Goal: Task Accomplishment & Management: Manage account settings

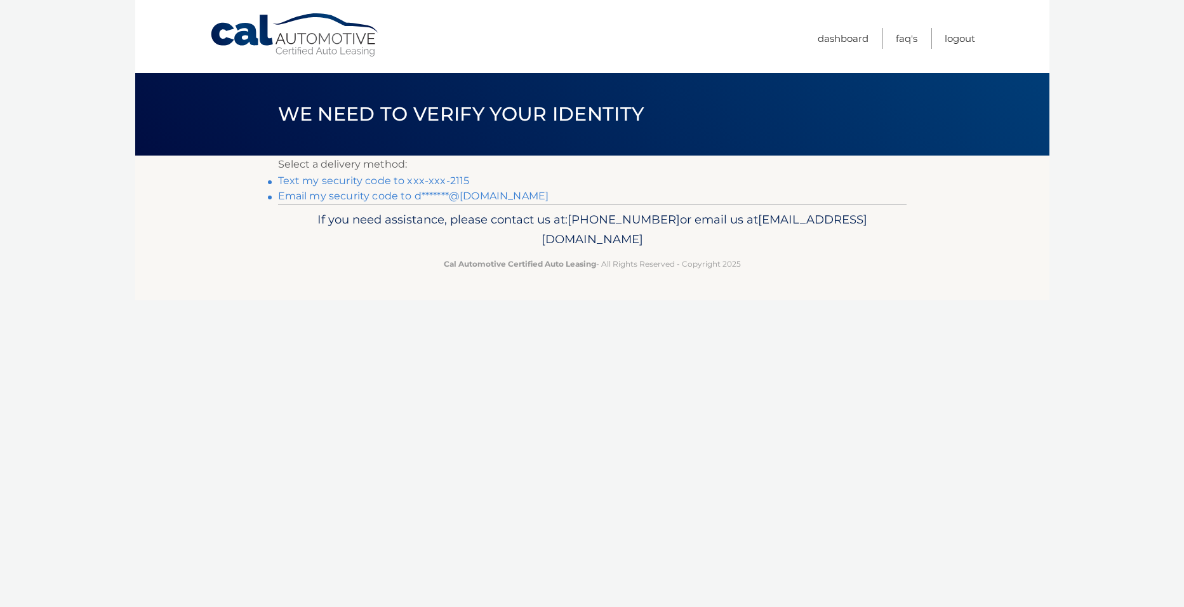
click at [327, 180] on link "Text my security code to xxx-xxx-2115" at bounding box center [374, 181] width 192 height 12
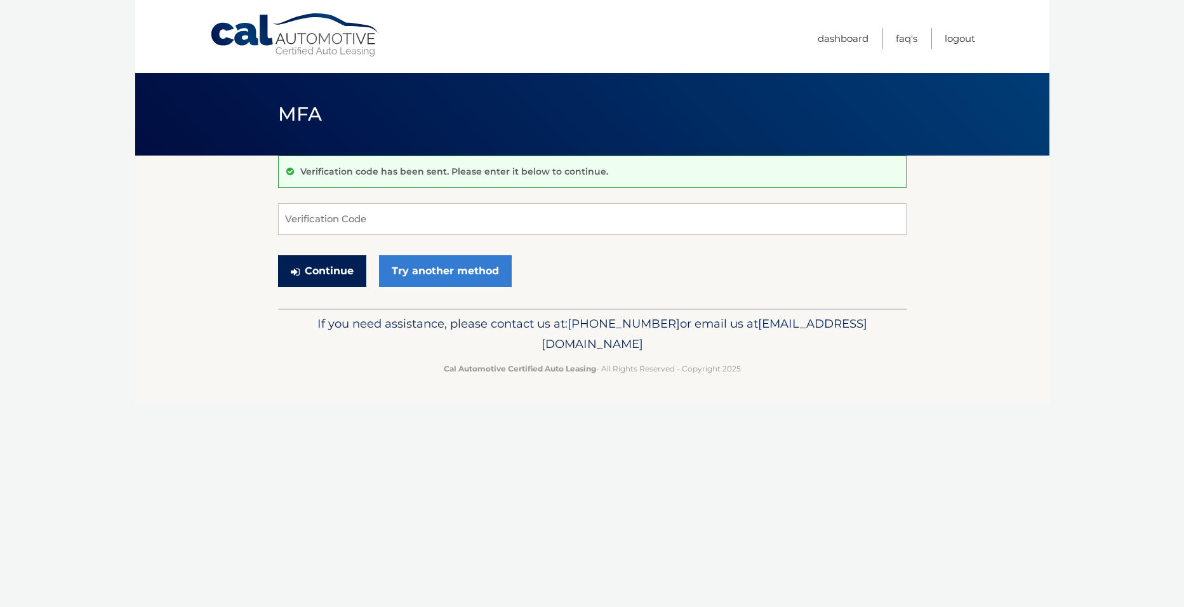
click at [318, 270] on button "Continue" at bounding box center [322, 271] width 88 height 32
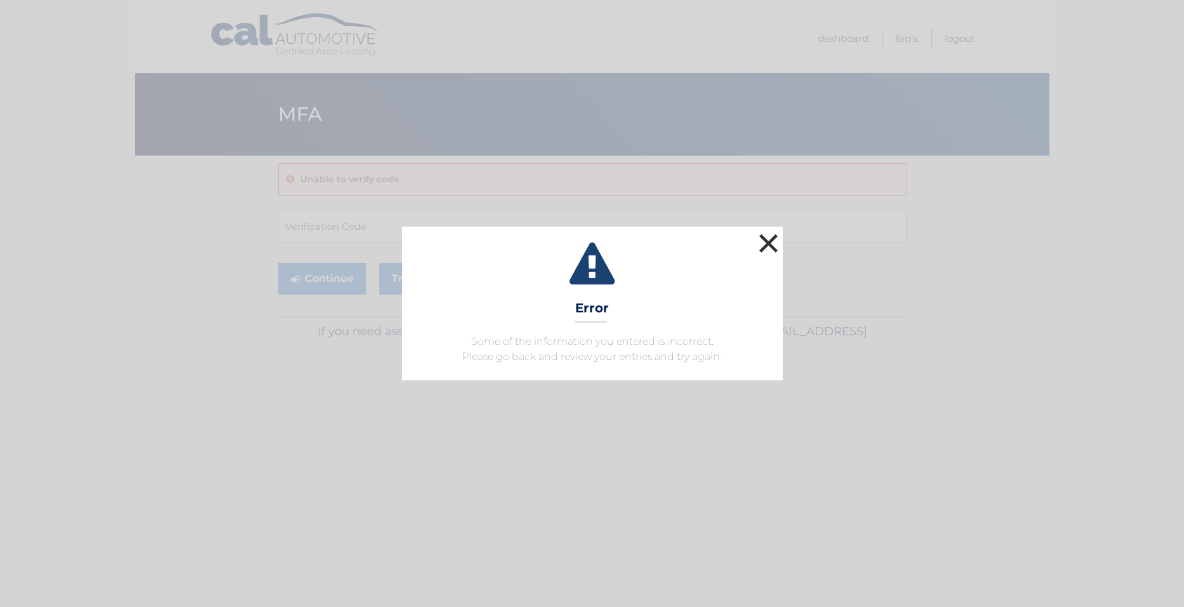
click at [766, 238] on button "×" at bounding box center [768, 242] width 25 height 25
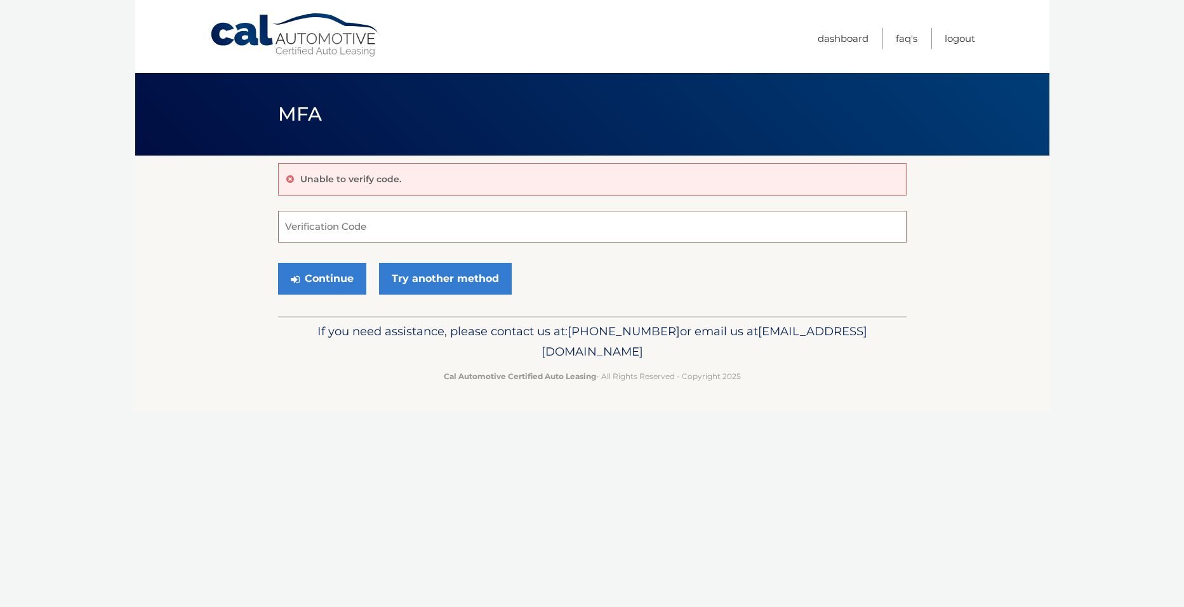
click at [317, 225] on input "Verification Code" at bounding box center [592, 227] width 629 height 32
type input "268567"
click at [338, 281] on button "Continue" at bounding box center [322, 279] width 88 height 32
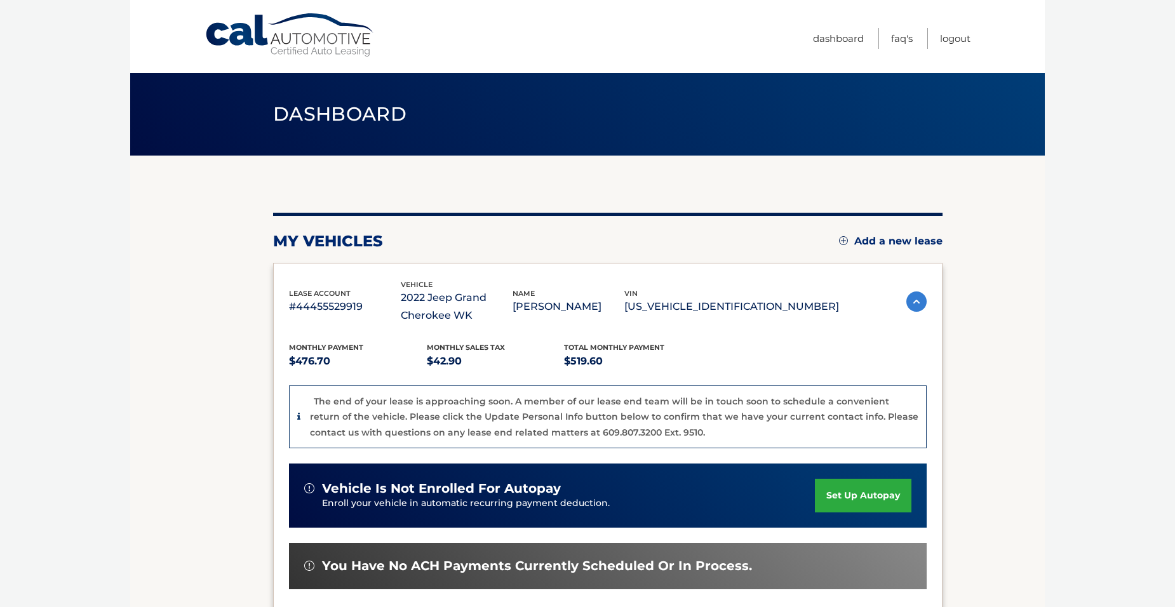
scroll to position [63, 0]
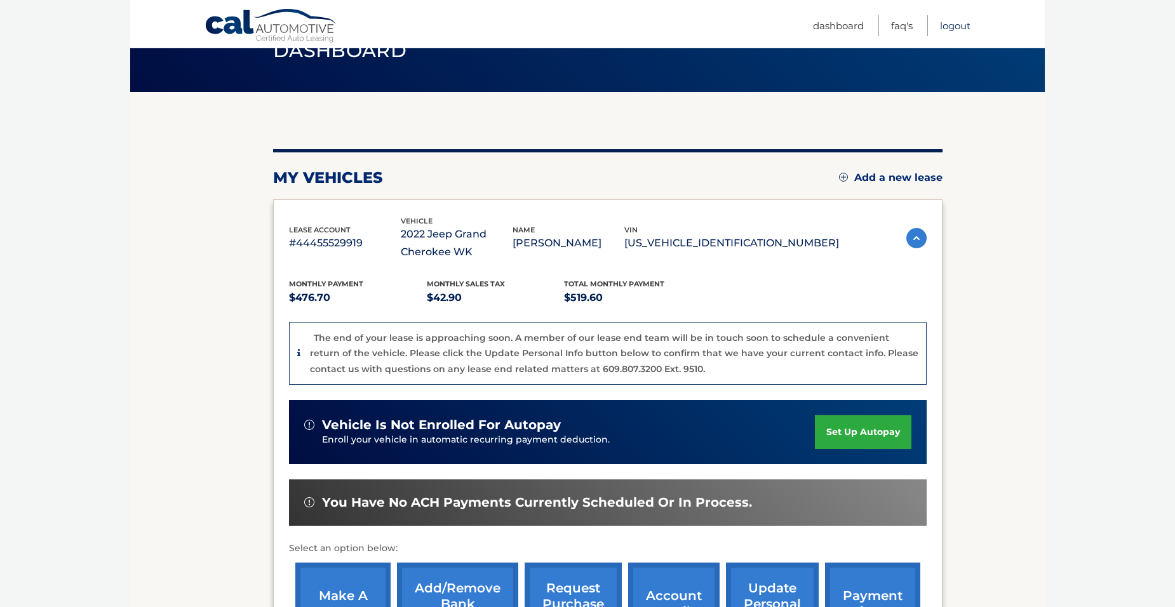
click at [950, 23] on link "Logout" at bounding box center [955, 25] width 30 height 21
